Goal: Information Seeking & Learning: Learn about a topic

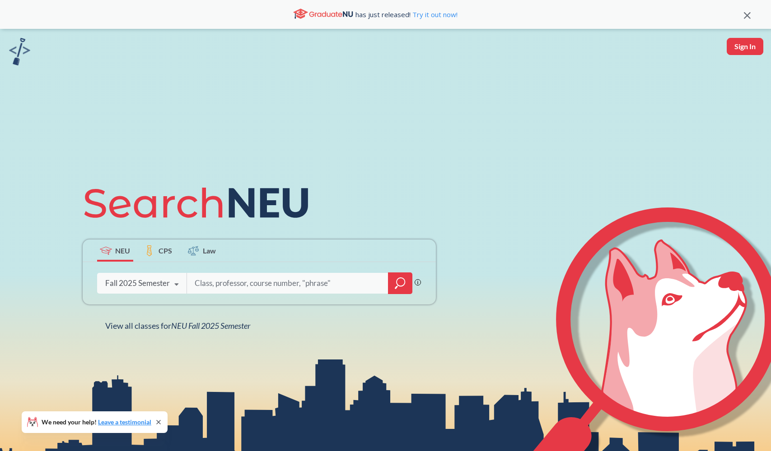
click at [170, 282] on icon at bounding box center [176, 284] width 17 height 25
click at [239, 289] on input "search" at bounding box center [288, 283] width 188 height 19
type input "CS 4535"
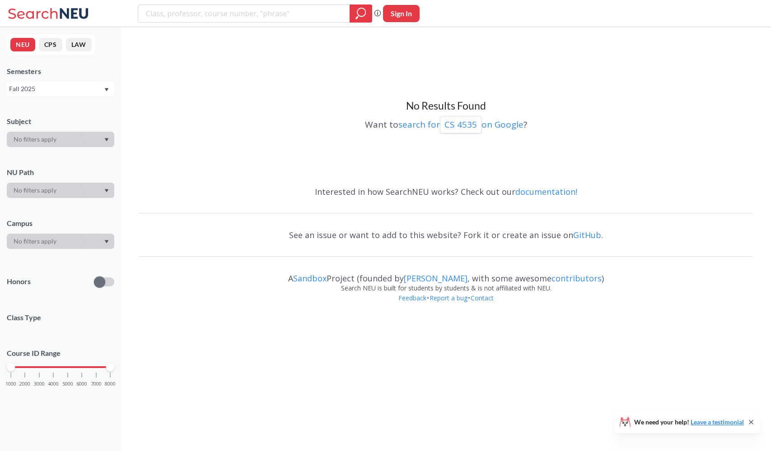
click at [44, 144] on div at bounding box center [60, 139] width 107 height 15
click at [45, 141] on div at bounding box center [60, 139] width 107 height 15
click at [91, 139] on div at bounding box center [60, 139] width 107 height 15
click at [83, 93] on div "Fall 2025" at bounding box center [56, 89] width 94 height 10
click at [76, 111] on div "Fall 2025" at bounding box center [63, 109] width 102 height 10
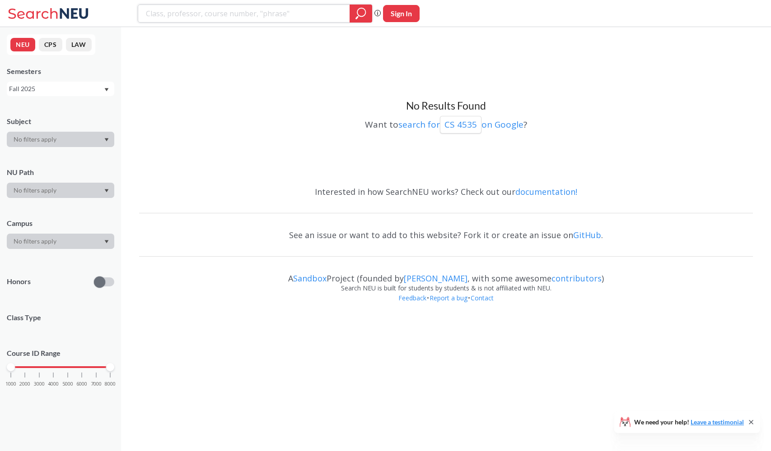
click at [158, 13] on input "search" at bounding box center [244, 13] width 198 height 15
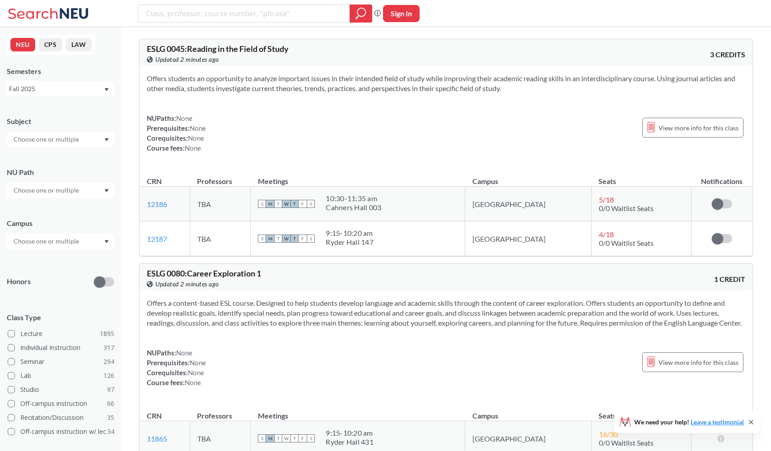
click at [68, 139] on input "text" at bounding box center [47, 139] width 76 height 11
click at [60, 163] on p "Computer Science" at bounding box center [63, 164] width 102 height 9
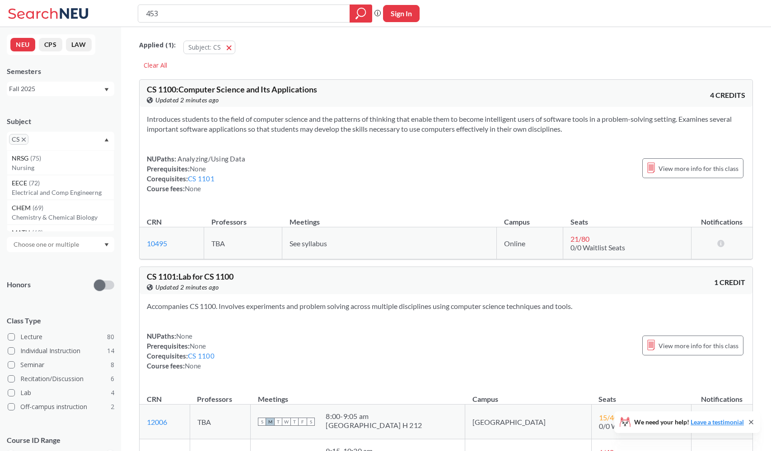
type input "4535"
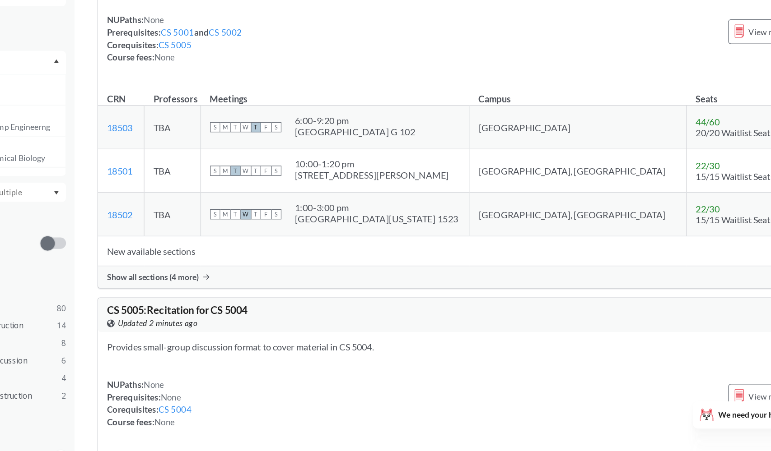
scroll to position [10194, 0]
